Goal: Task Accomplishment & Management: Manage account settings

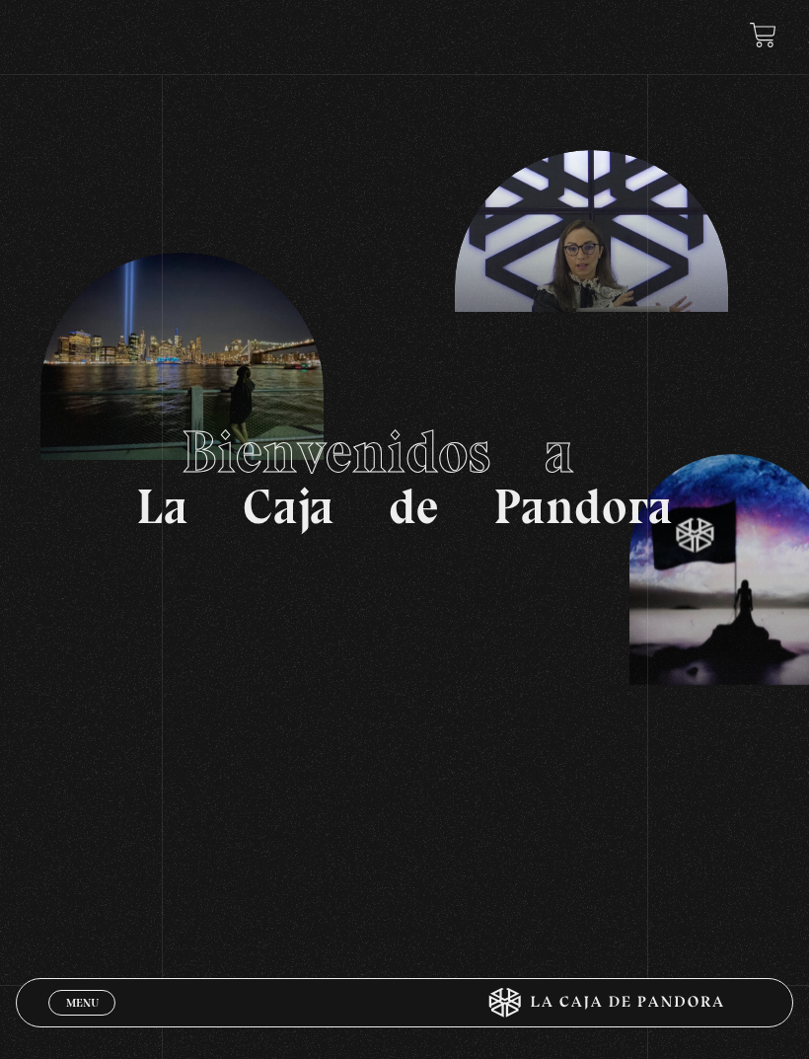
click at [660, 1007] on icon at bounding box center [599, 1003] width 324 height 30
click at [75, 1010] on link "Menu Cerrar" at bounding box center [81, 1003] width 67 height 26
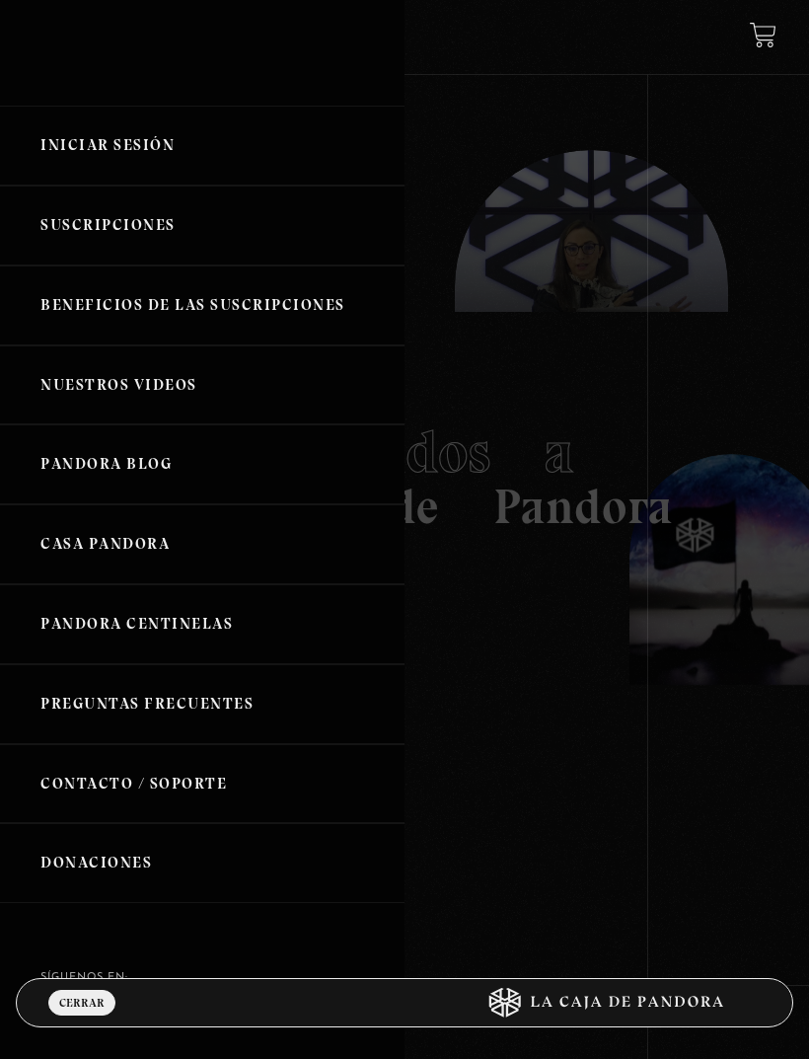
click at [196, 151] on link "Iniciar Sesión" at bounding box center [202, 146] width 405 height 80
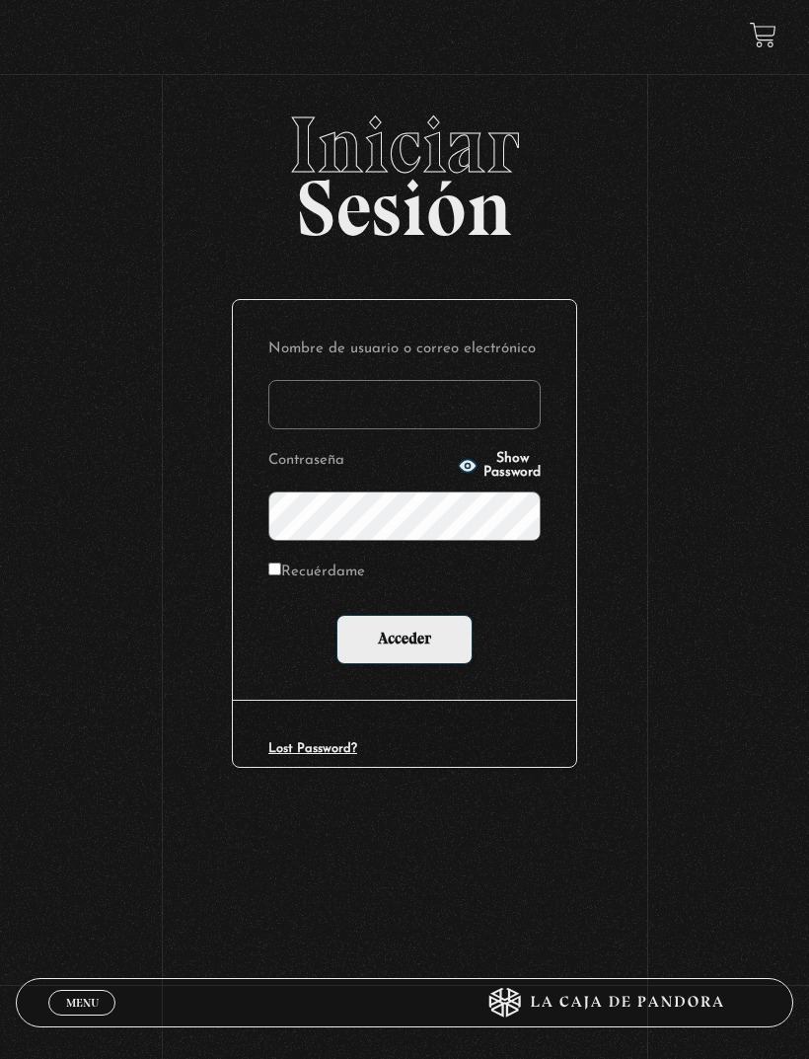
click at [367, 406] on input "Nombre de usuario o correo electrónico" at bounding box center [404, 404] width 272 height 49
type input "[EMAIL_ADDRESS][PERSON_NAME][PERSON_NAME][DOMAIN_NAME]"
click at [503, 479] on button "Show Password" at bounding box center [499, 466] width 83 height 28
click at [281, 574] on input "Recuérdame" at bounding box center [274, 568] width 13 height 13
checkbox input "true"
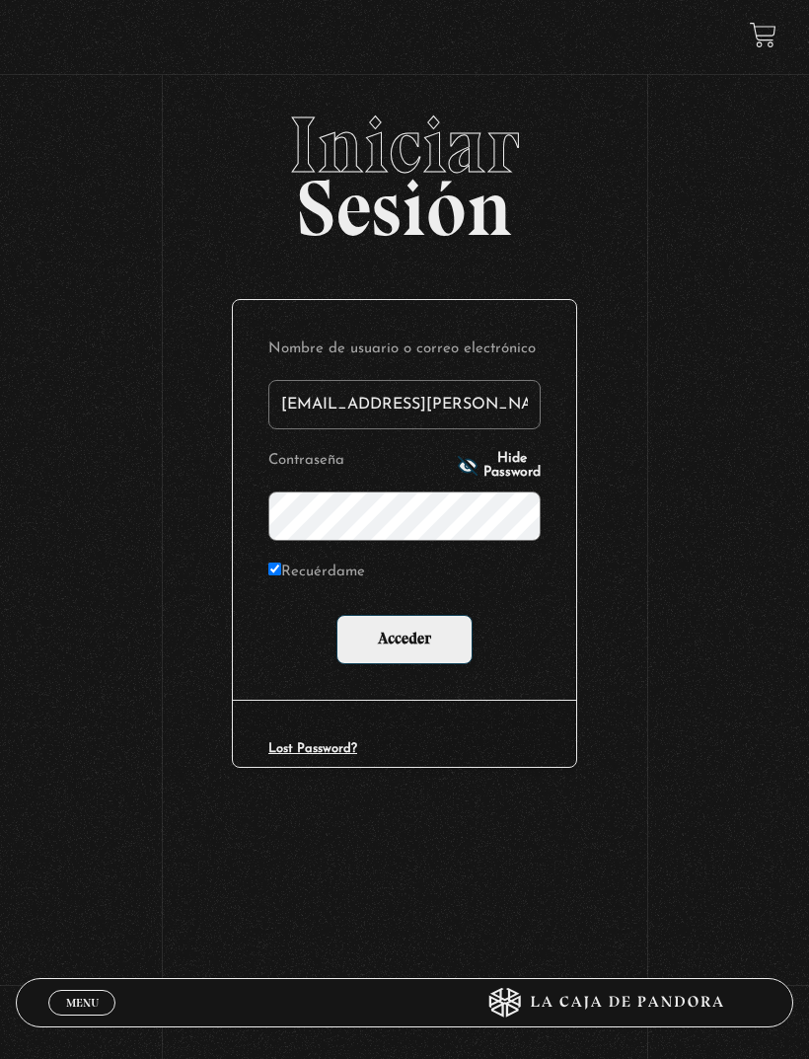
click at [423, 644] on input "Acceder" at bounding box center [404, 639] width 136 height 49
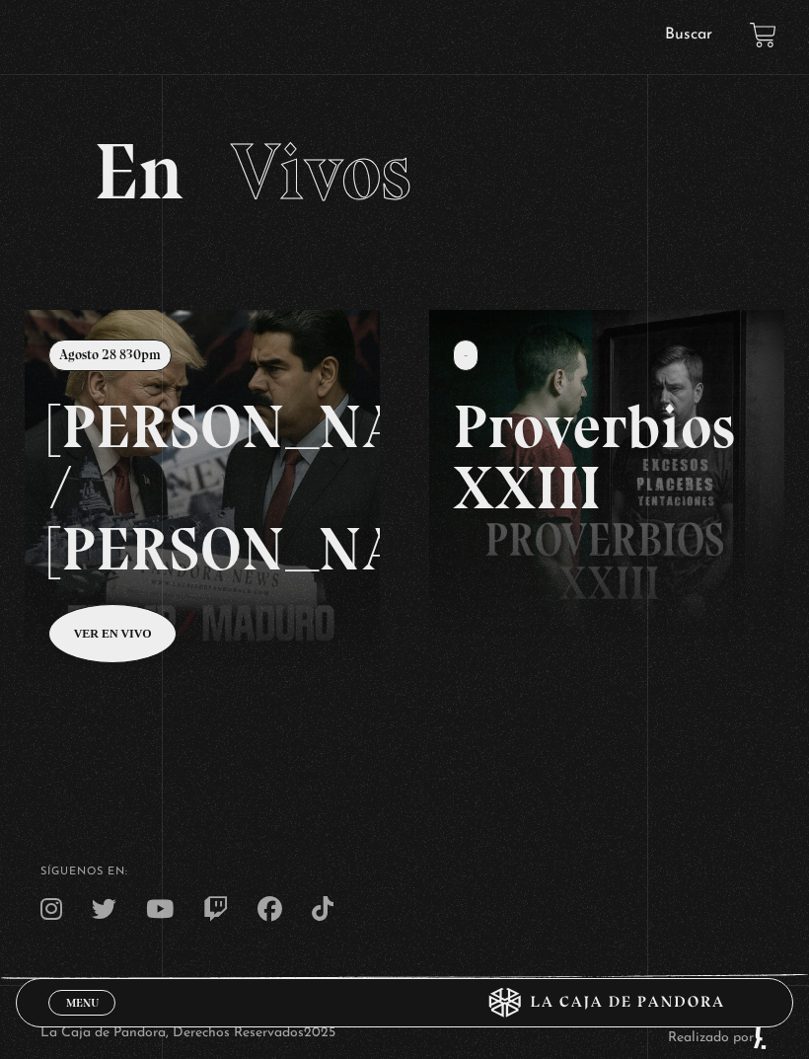
scroll to position [86, 0]
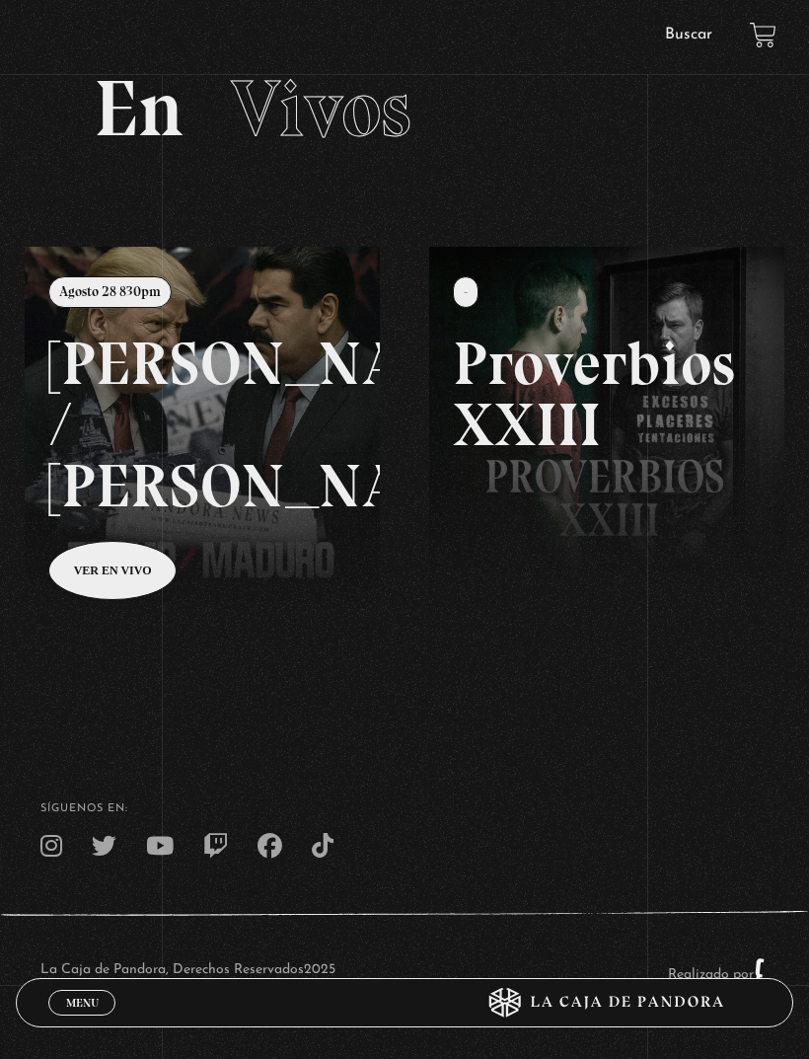
click at [71, 1008] on span "Menu" at bounding box center [82, 1003] width 33 height 12
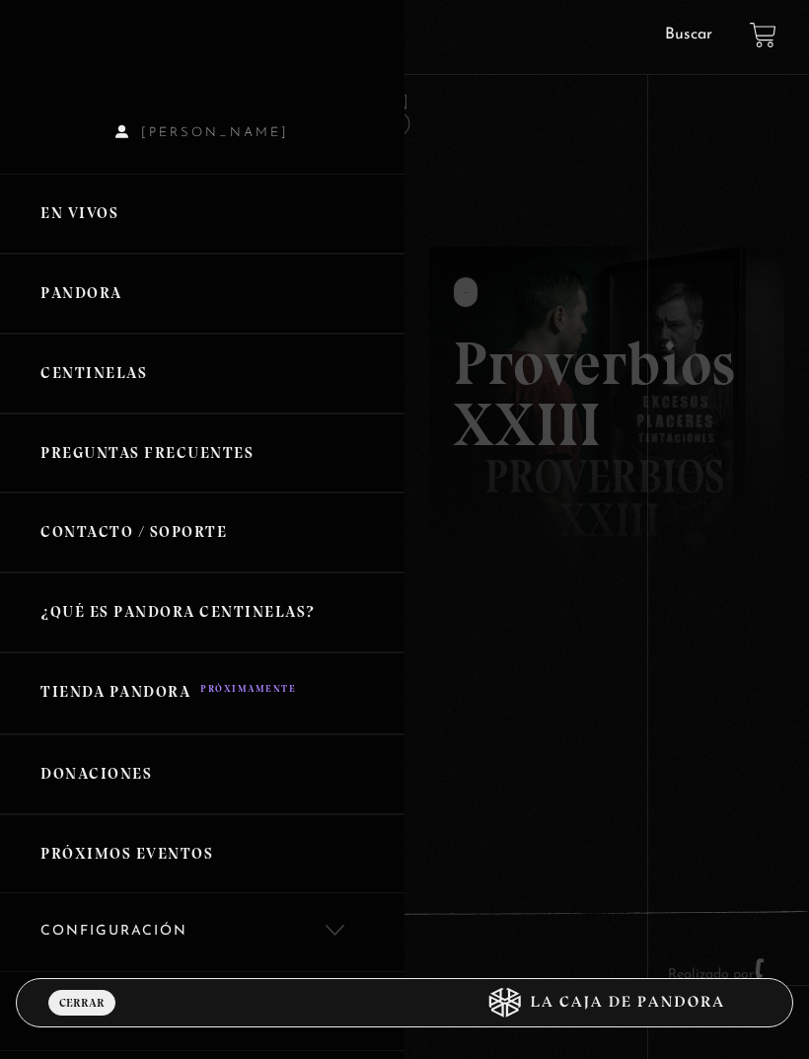
click at [71, 379] on link "Centinelas" at bounding box center [202, 373] width 405 height 80
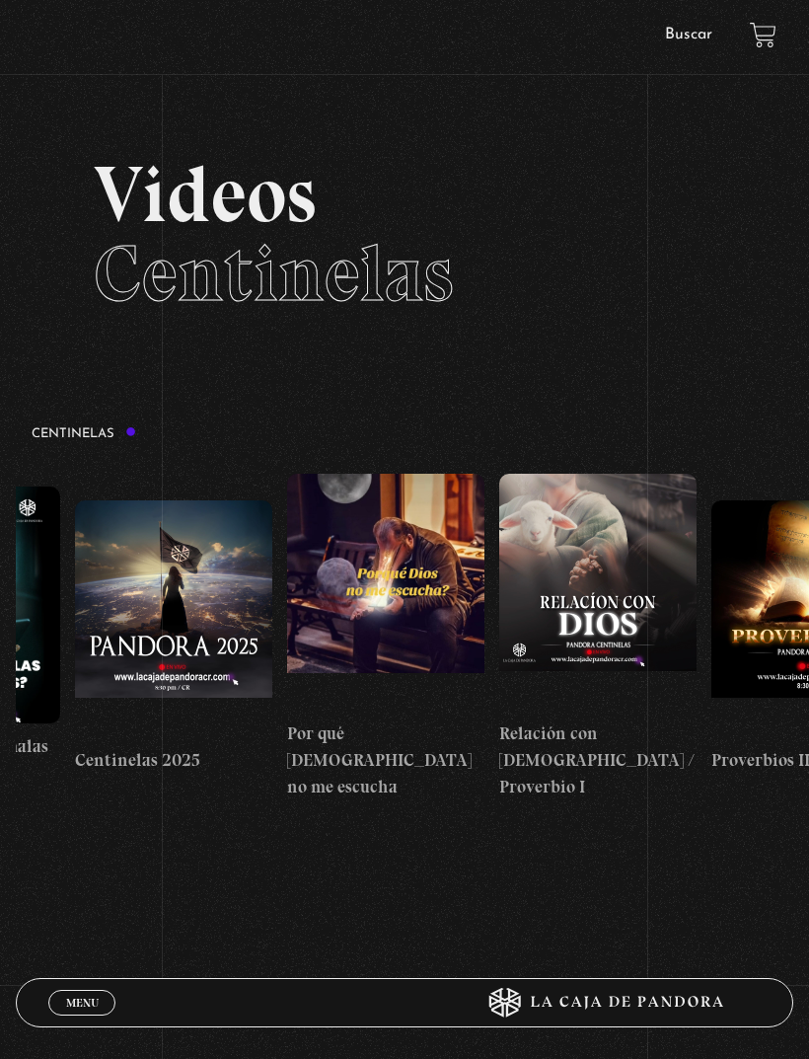
scroll to position [0, 188]
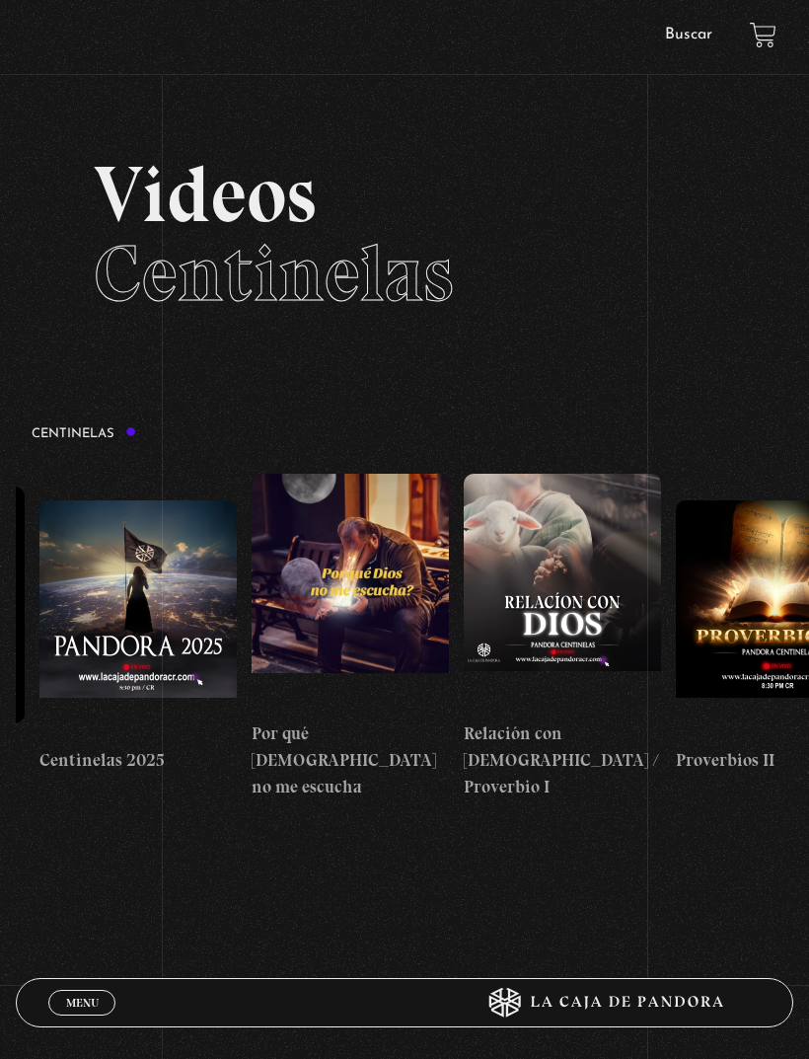
click at [565, 559] on figure at bounding box center [562, 592] width 197 height 237
